Goal: Task Accomplishment & Management: Manage account settings

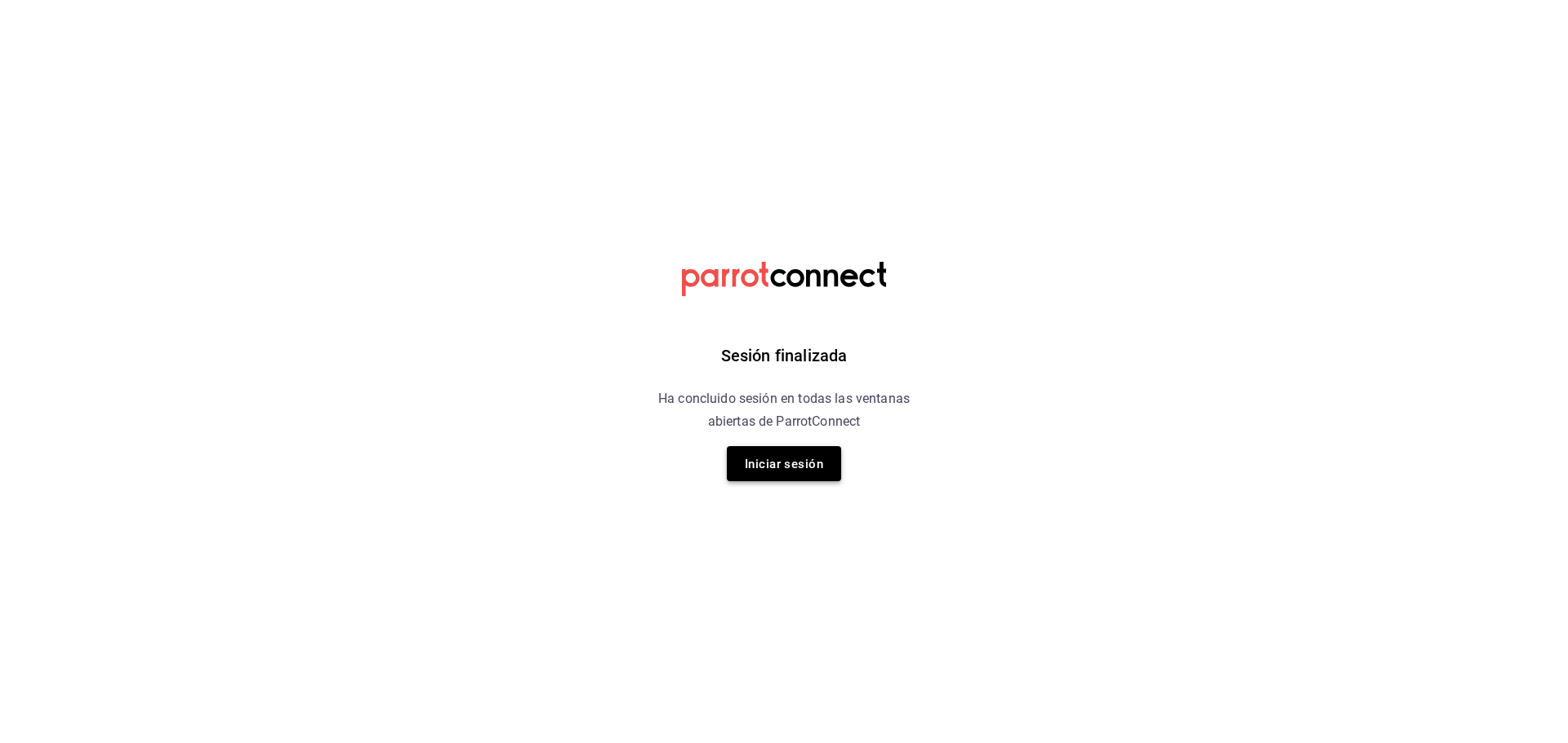
click at [774, 453] on font "Iniciar sesión" at bounding box center [784, 464] width 78 height 22
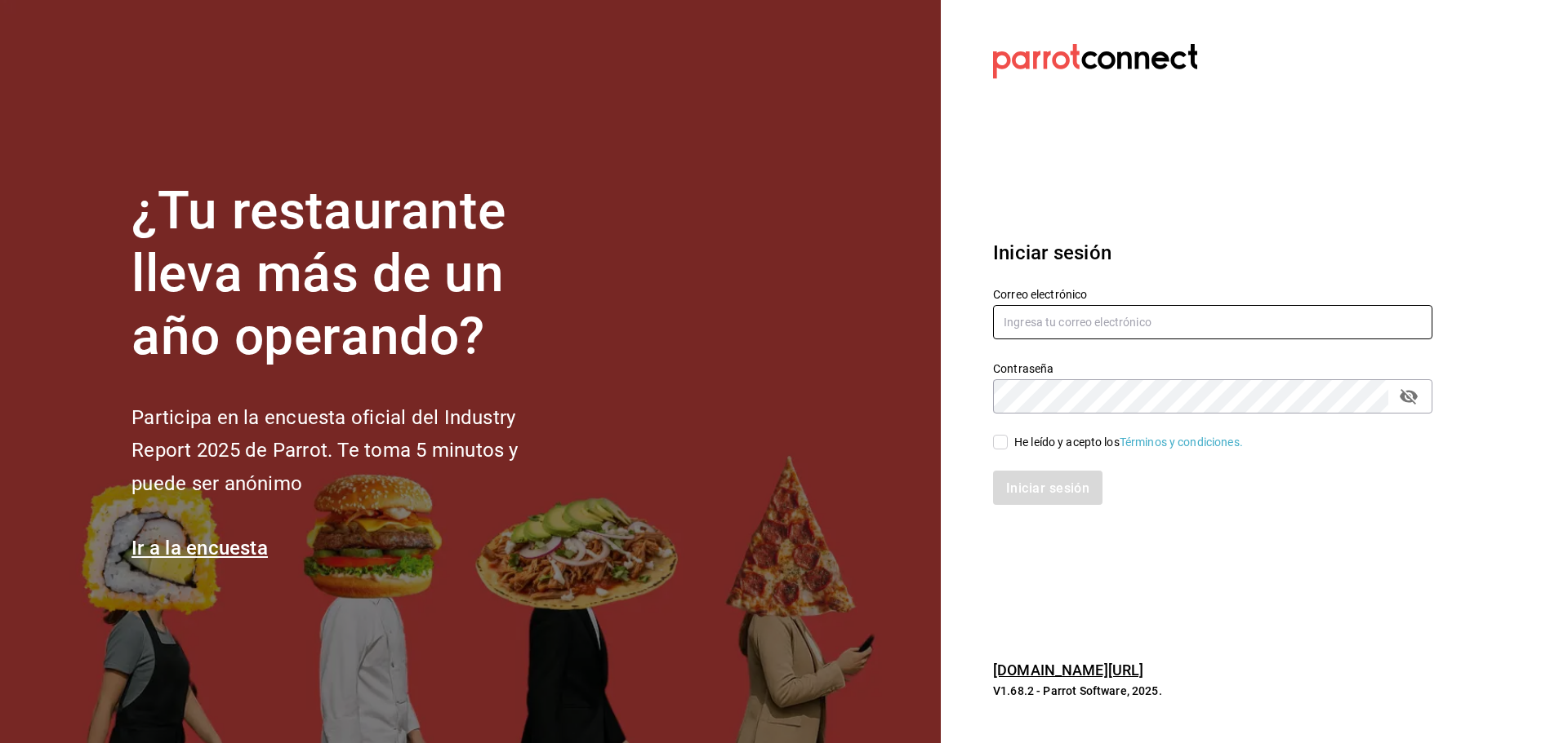
type input "[EMAIL_ADDRESS][DOMAIN_NAME]"
click at [1004, 444] on input "He leído y acepto los Términos y condiciones." at bounding box center [1000, 442] width 14 height 14
checkbox input "true"
click at [1013, 488] on font "Iniciar sesión" at bounding box center [1048, 488] width 83 height 15
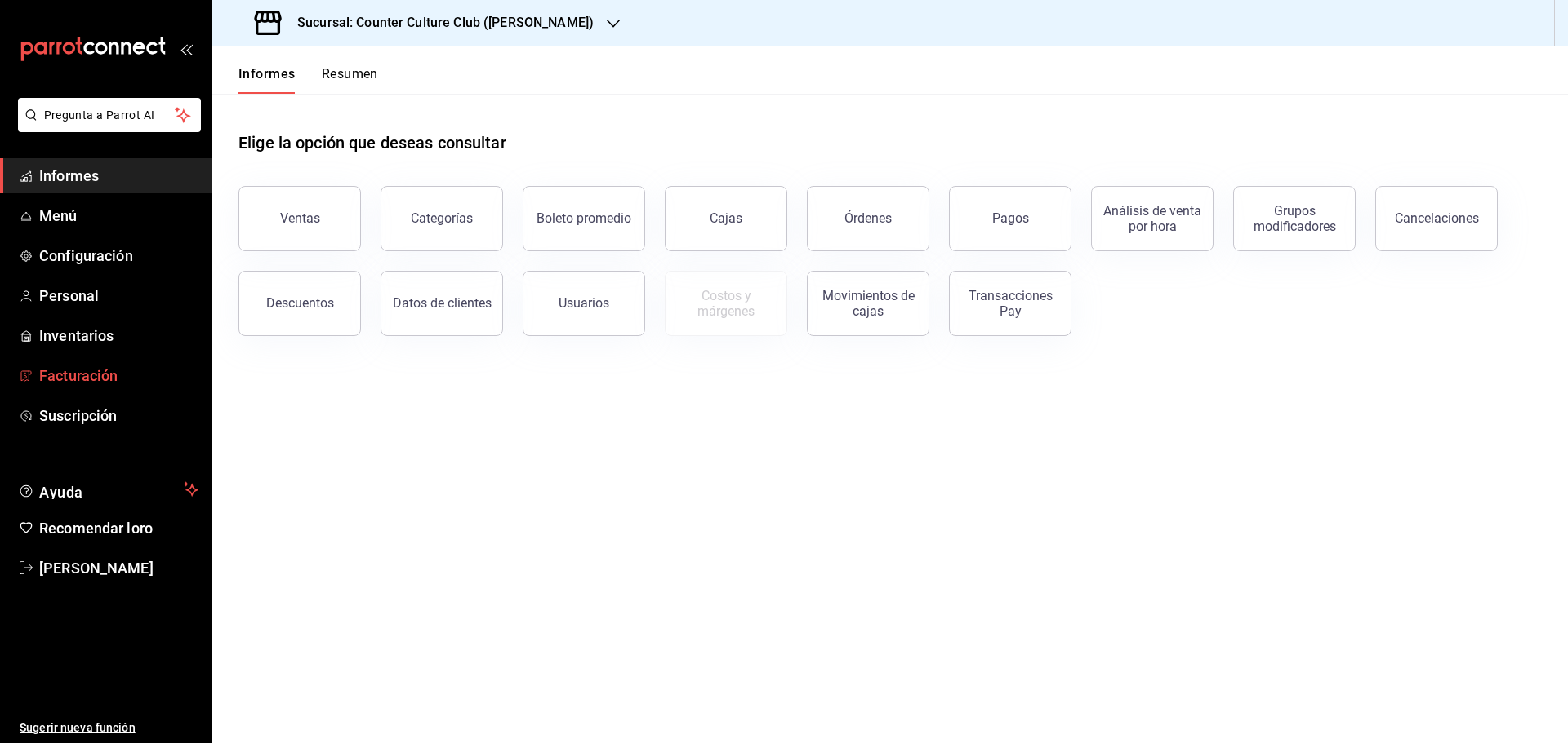
click at [69, 372] on font "Facturación" at bounding box center [78, 376] width 78 height 17
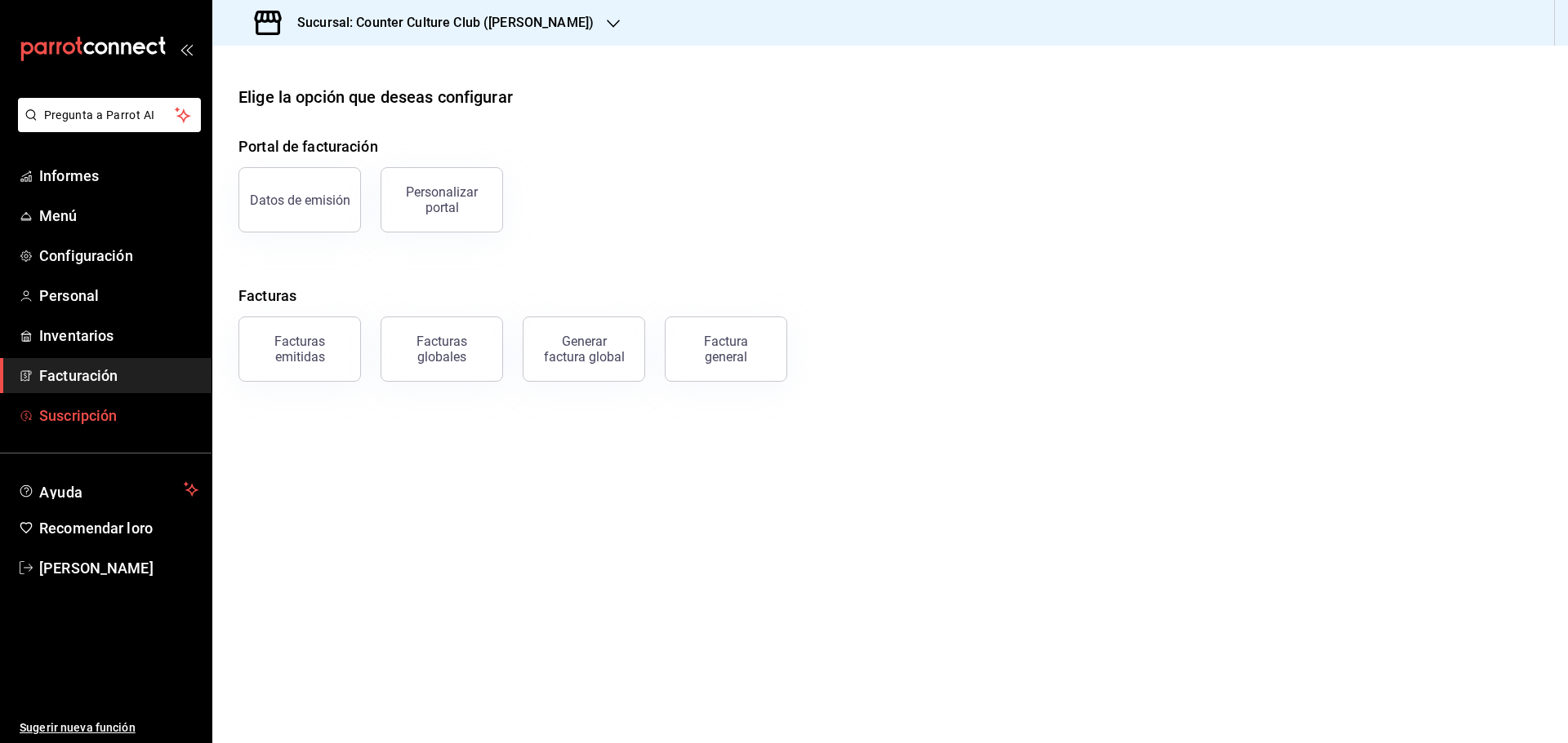
click at [64, 416] on font "Suscripción" at bounding box center [77, 416] width 77 height 17
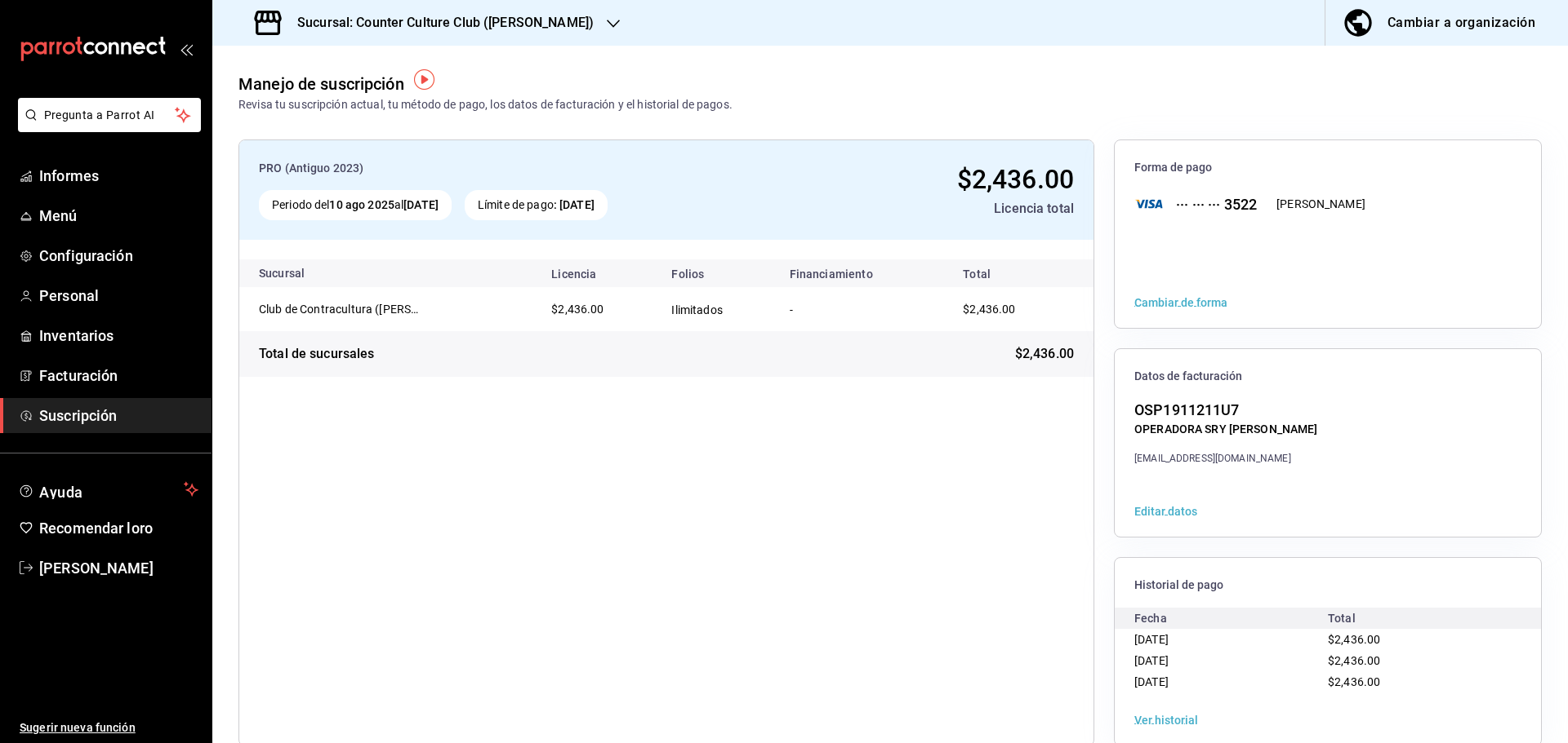
scroll to position [30, 0]
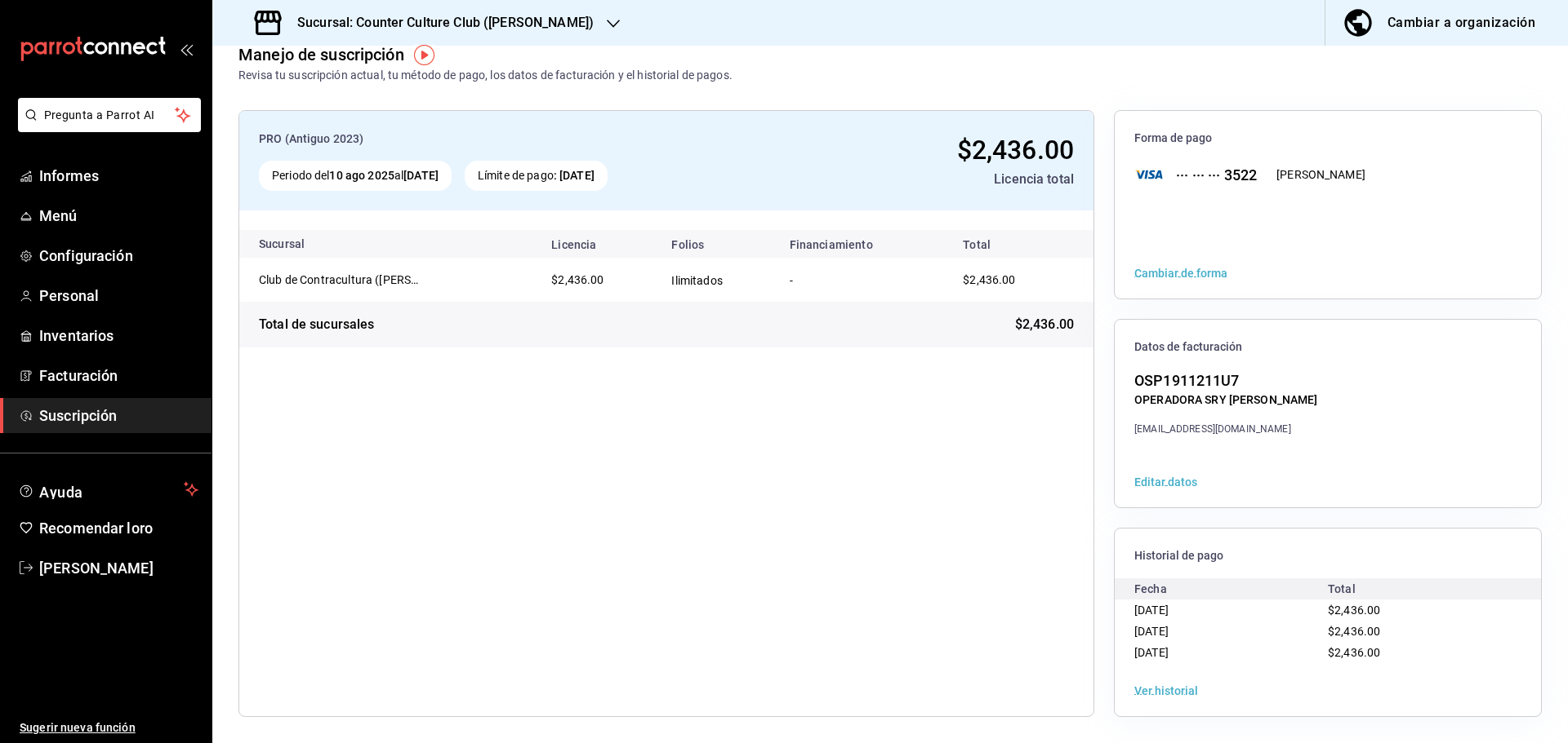
click at [1168, 688] on font "Ver historial" at bounding box center [1165, 691] width 64 height 13
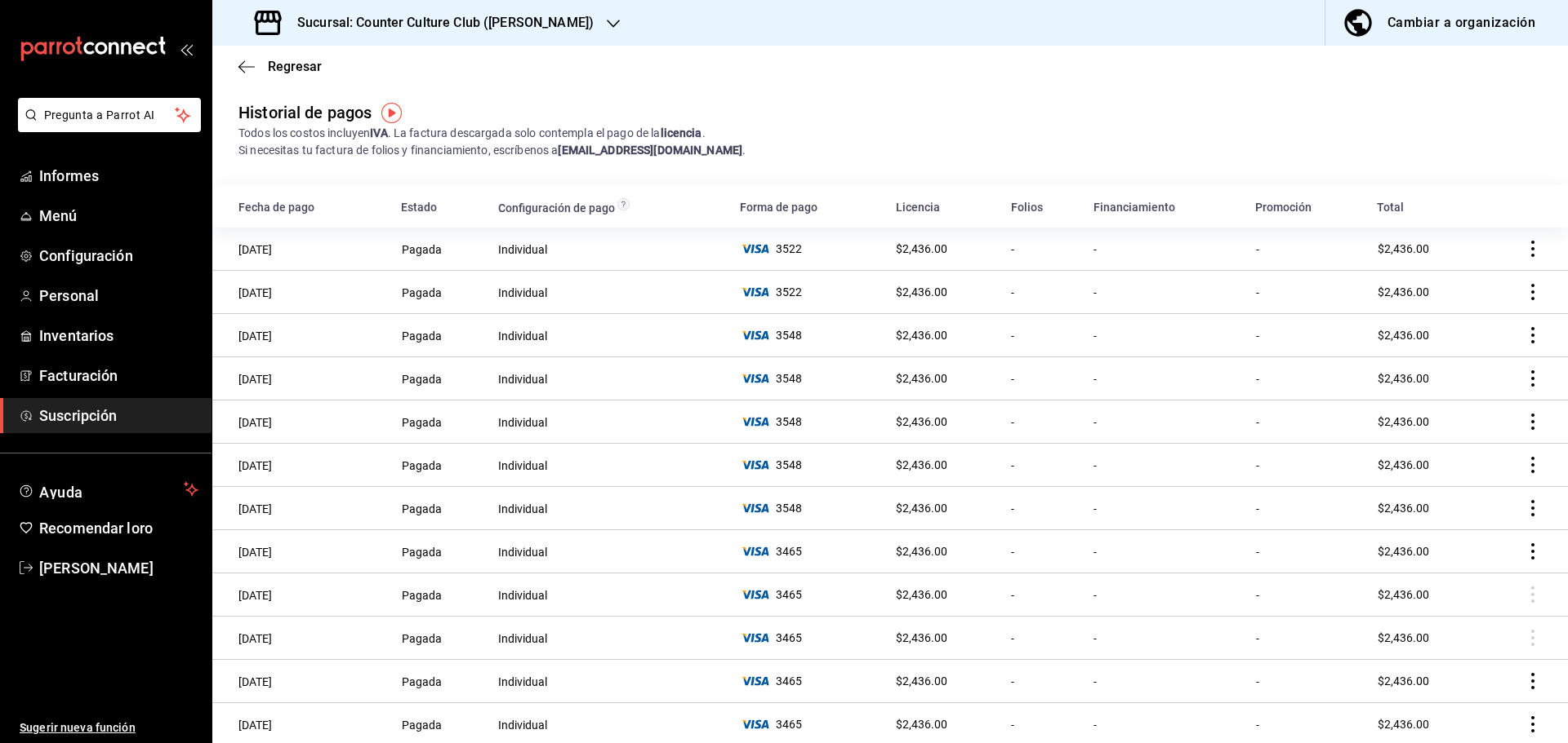
click at [1531, 249] on icon "comportamiento" at bounding box center [1532, 249] width 3 height 16
click at [1446, 274] on font "Descarga PDF" at bounding box center [1451, 272] width 76 height 13
